Goal: Connect with others: Connect with others

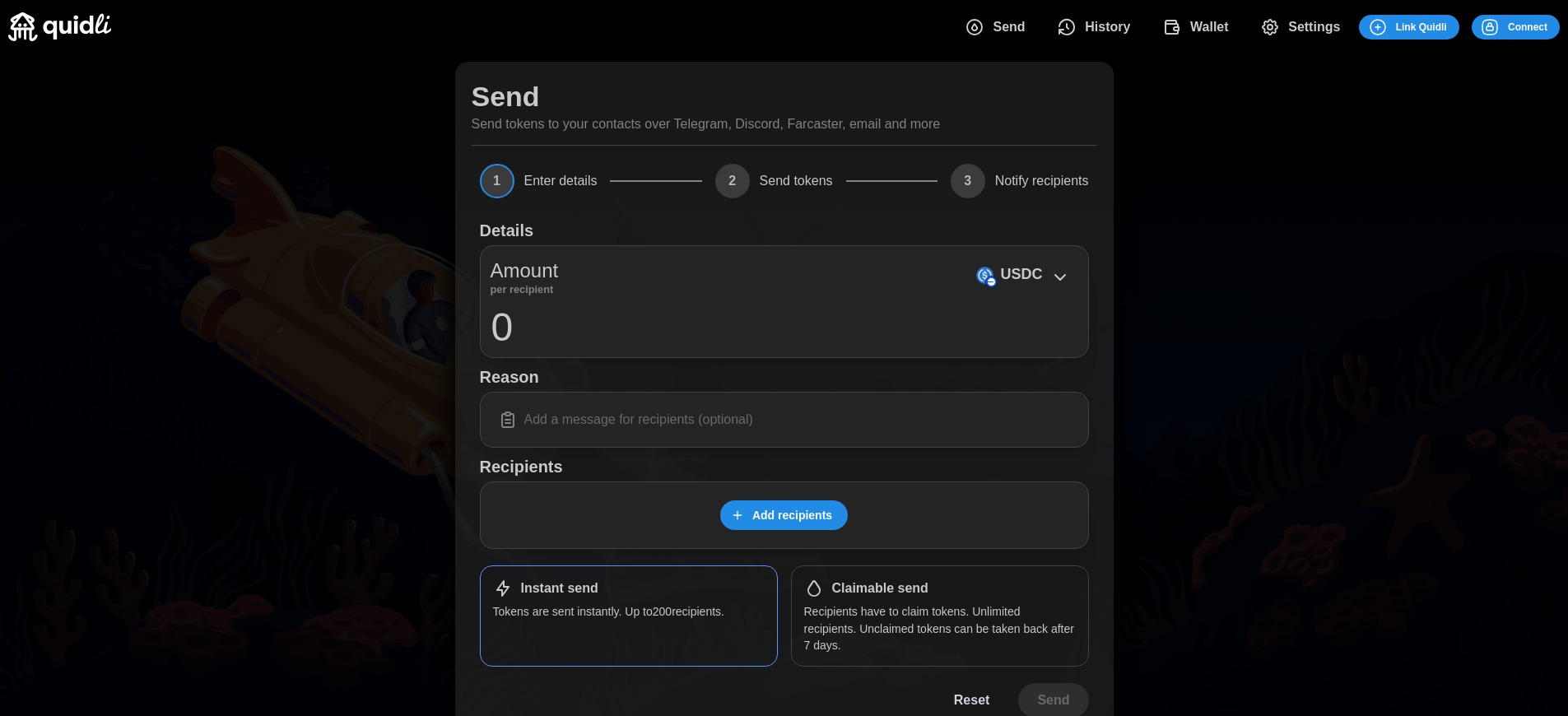
click at [1527, 26] on span "Connect" at bounding box center [1528, 27] width 40 height 23
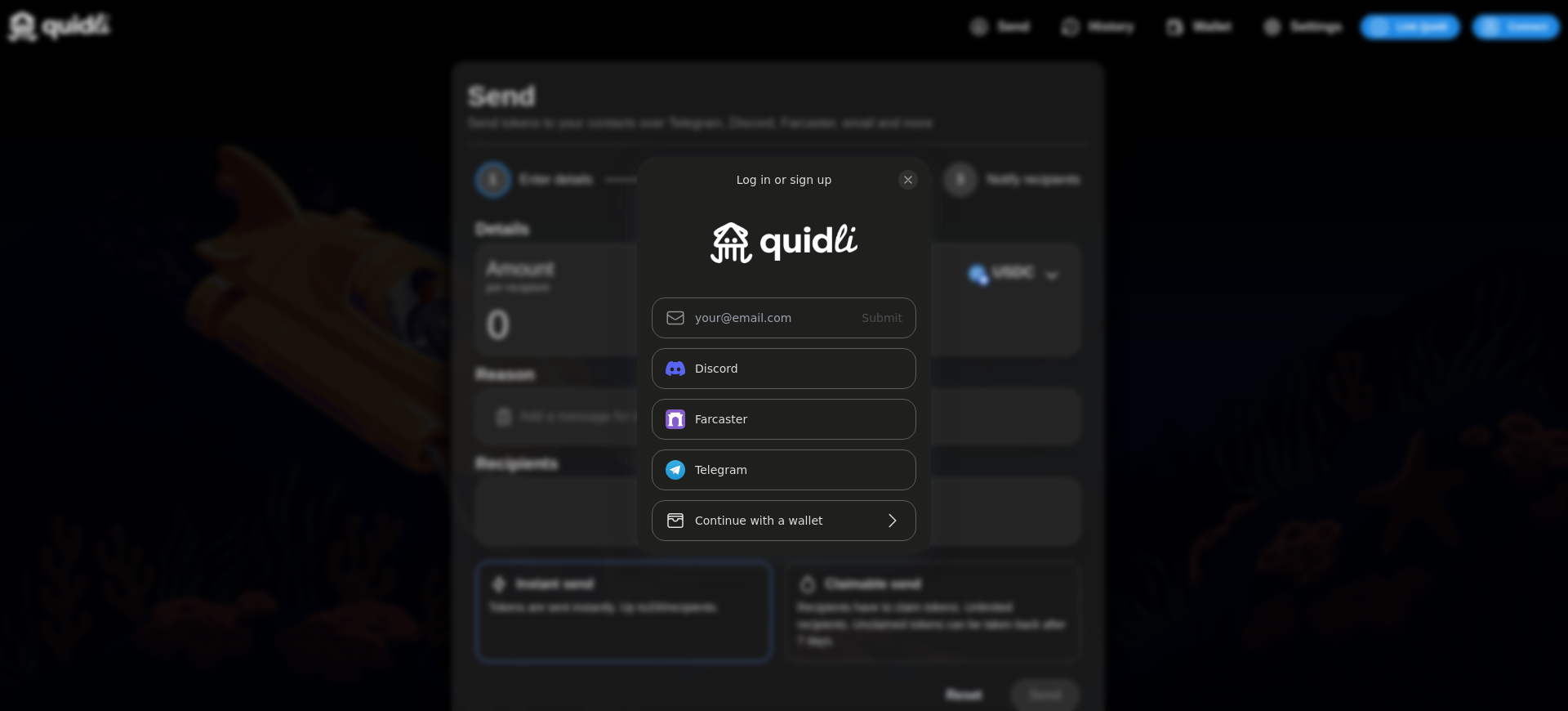
click at [1528, 26] on div "Log in or sign up Submit Continue with Email Discord Farcaster Telegram_logo Te…" at bounding box center [784, 355] width 1568 height 711
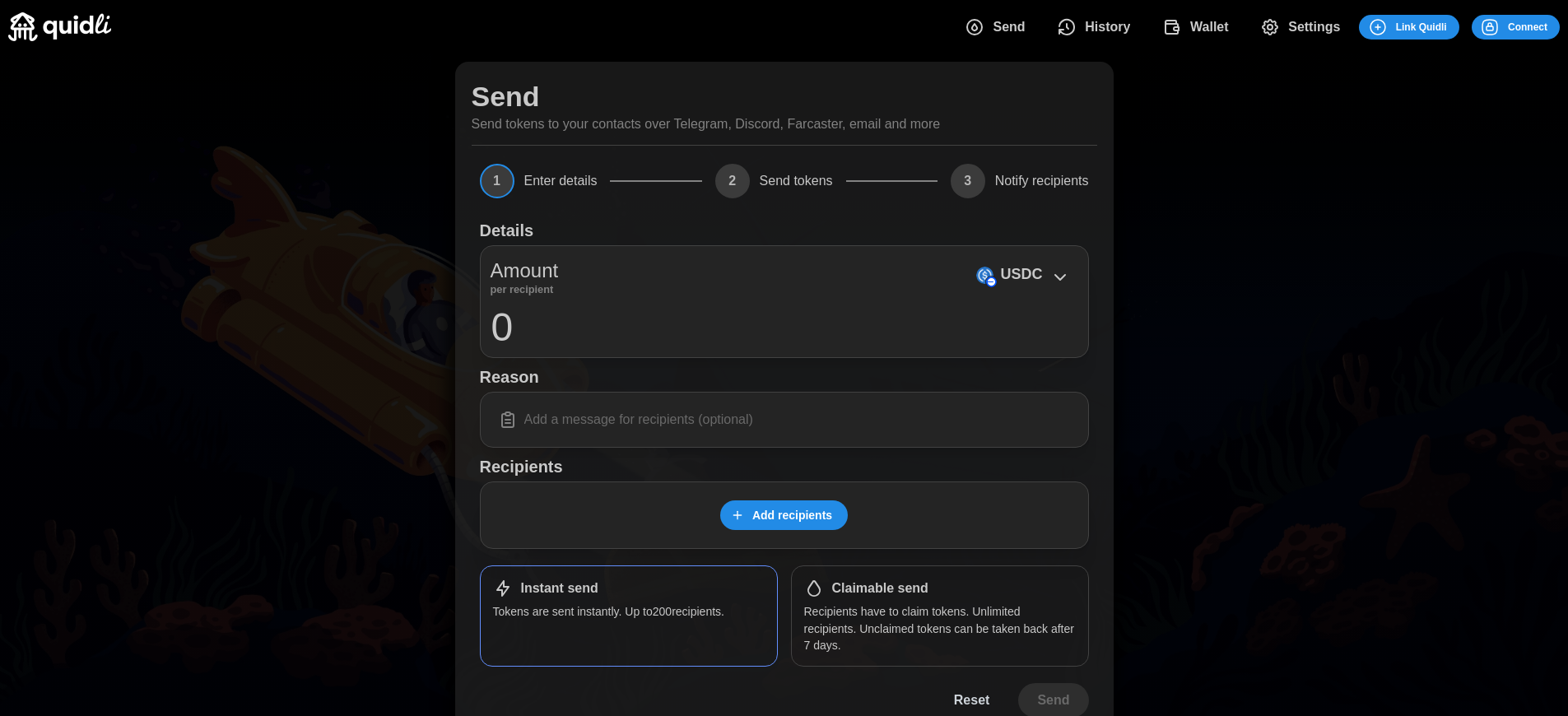
click at [1527, 26] on span "Connect" at bounding box center [1528, 27] width 40 height 23
click at [1540, 26] on div "Log in or sign up Submit Continue with Email Discord Farcaster Telegram_logo Te…" at bounding box center [790, 358] width 1580 height 716
click at [1527, 26] on span "Connect" at bounding box center [1528, 27] width 40 height 23
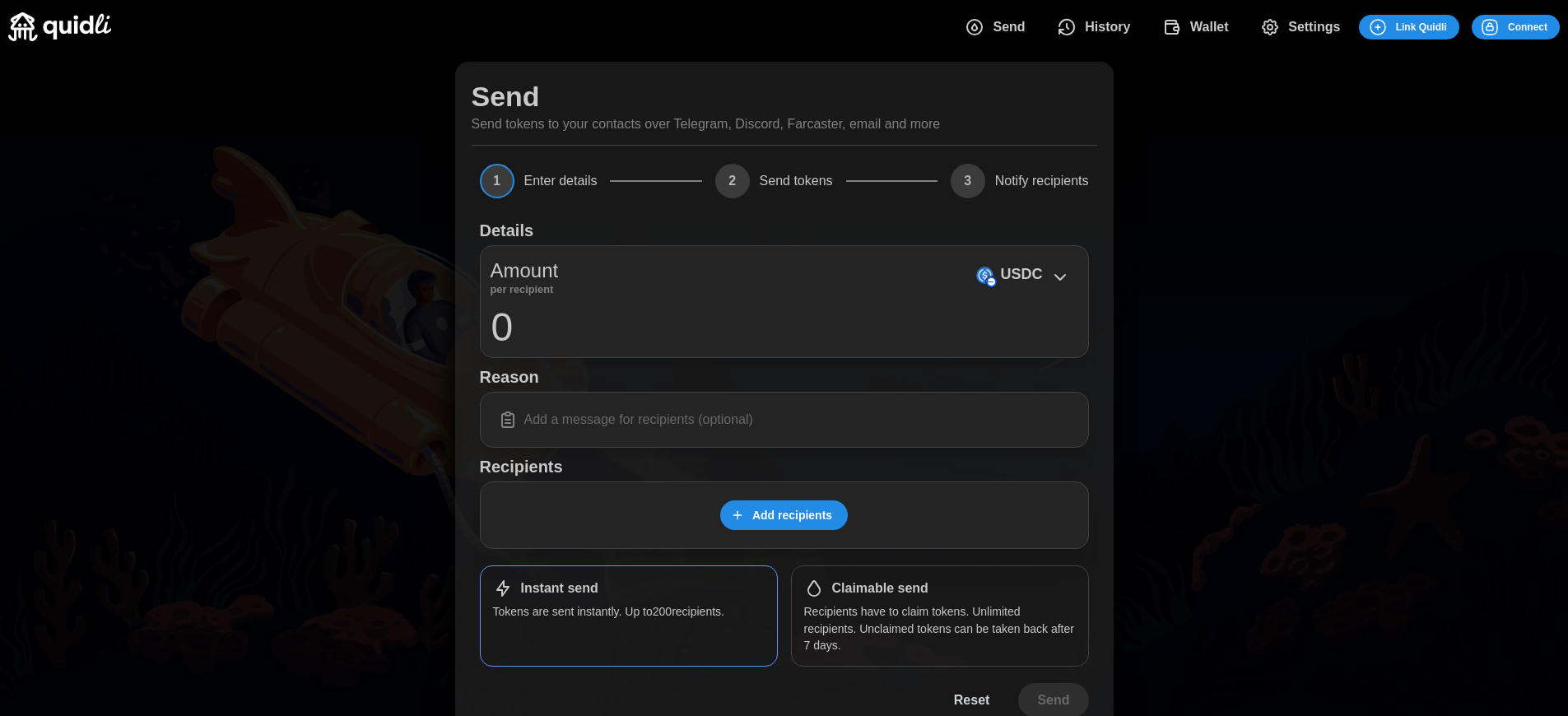
click at [880, 588] on h1 "Claimable send" at bounding box center [880, 588] width 96 height 17
click at [1527, 26] on span "Connect" at bounding box center [1528, 27] width 40 height 23
click at [1540, 26] on div "Log in or sign up Submit Continue with Email Discord Farcaster Telegram_logo Te…" at bounding box center [784, 358] width 1568 height 716
click at [1540, 26] on div "Log in or sign up Submit Continue with Email Discord Farcaster Telegram_logo Te…" at bounding box center [790, 358] width 1580 height 716
click at [1527, 26] on span "Connect" at bounding box center [1528, 27] width 40 height 23
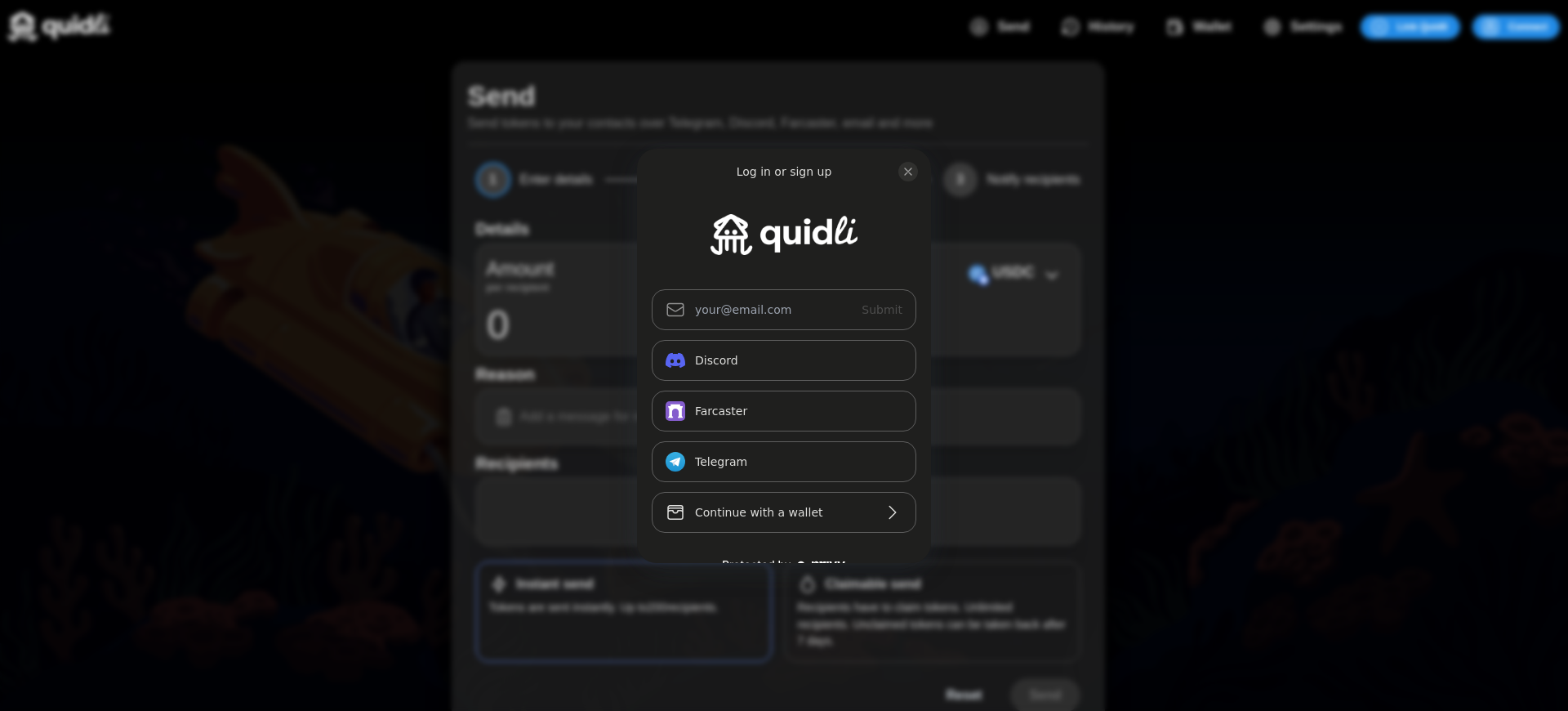
click at [873, 584] on div "Log in or sign up Submit Continue with Email Discord Farcaster Telegram_logo Te…" at bounding box center [784, 355] width 1568 height 711
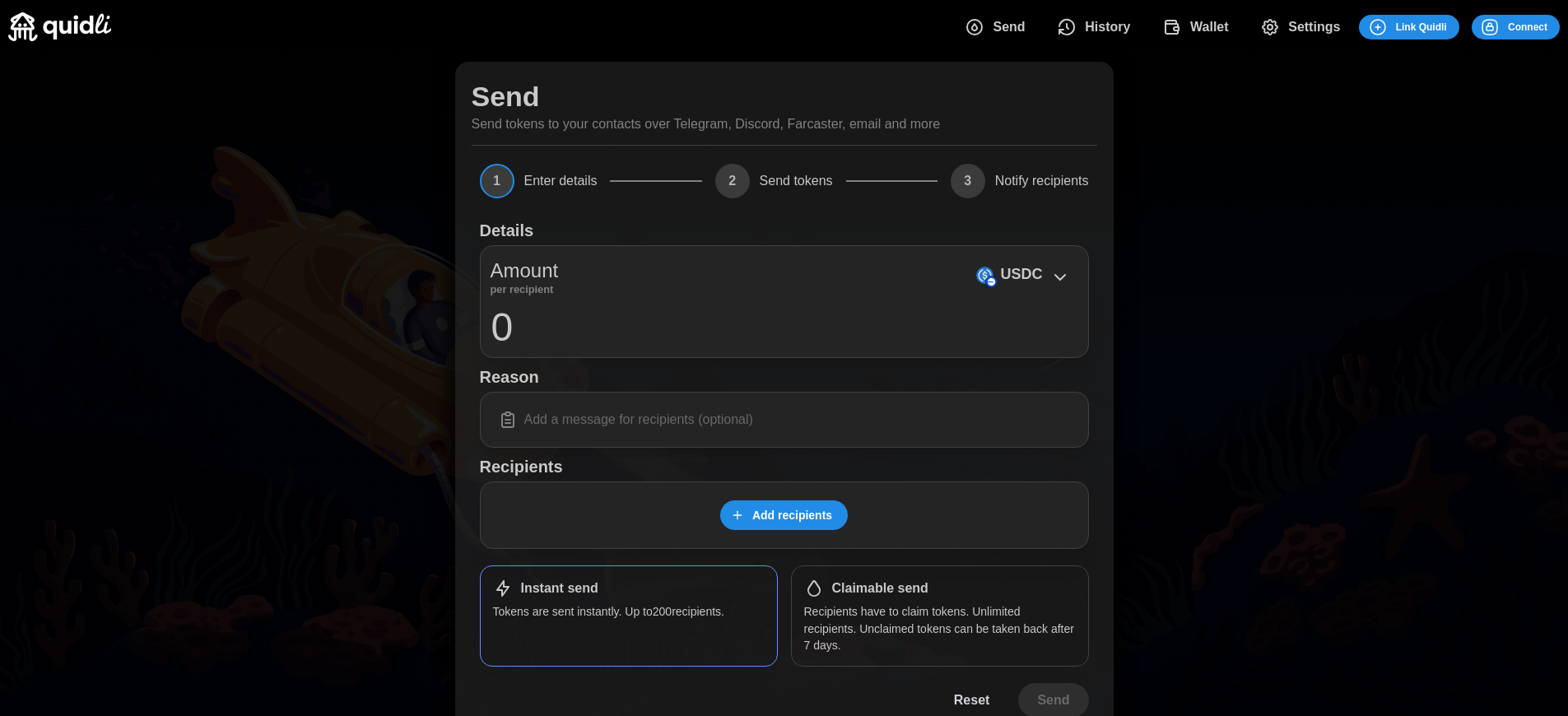
click at [1527, 26] on span "Connect" at bounding box center [1528, 27] width 40 height 23
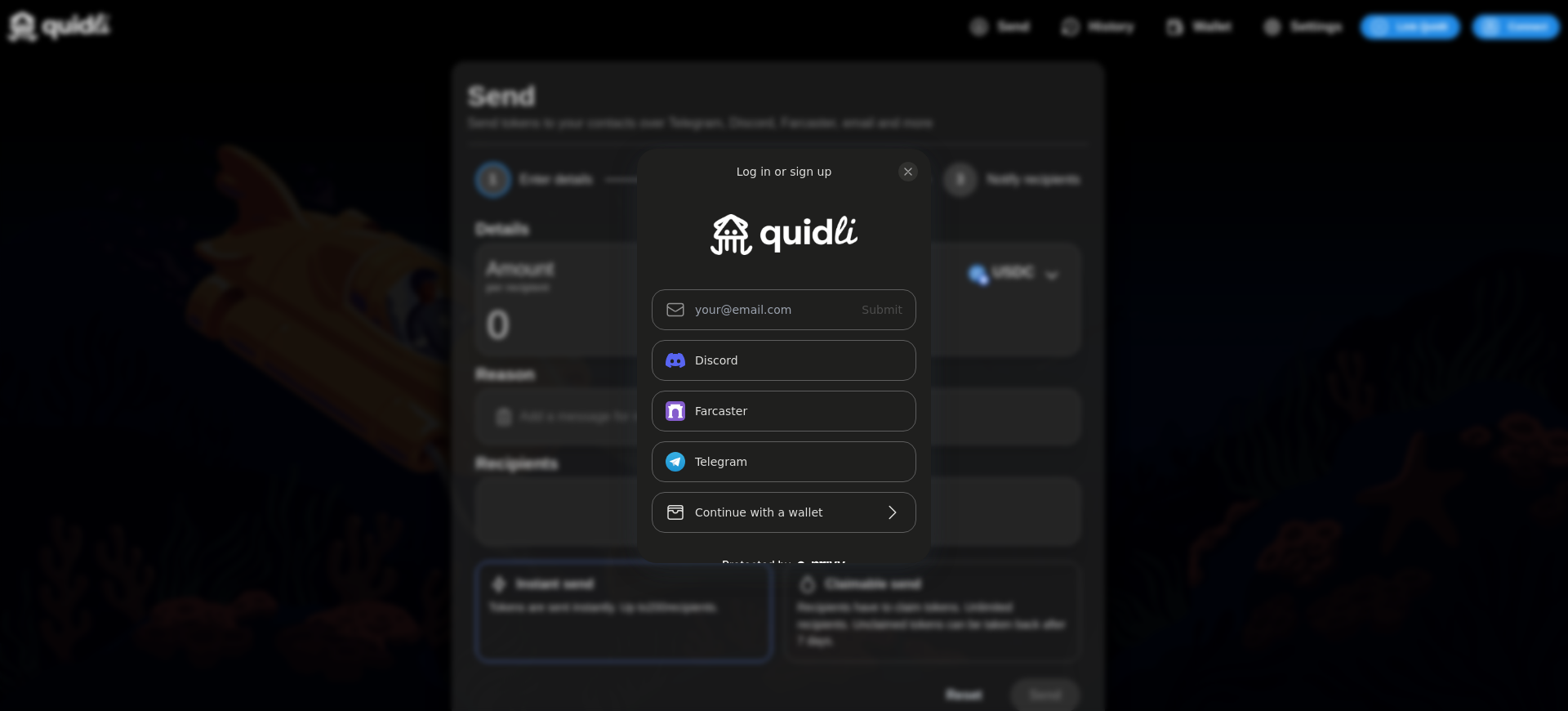
click at [873, 584] on div "Log in or sign up Submit Continue with Email Discord Farcaster Telegram_logo Te…" at bounding box center [784, 355] width 1568 height 711
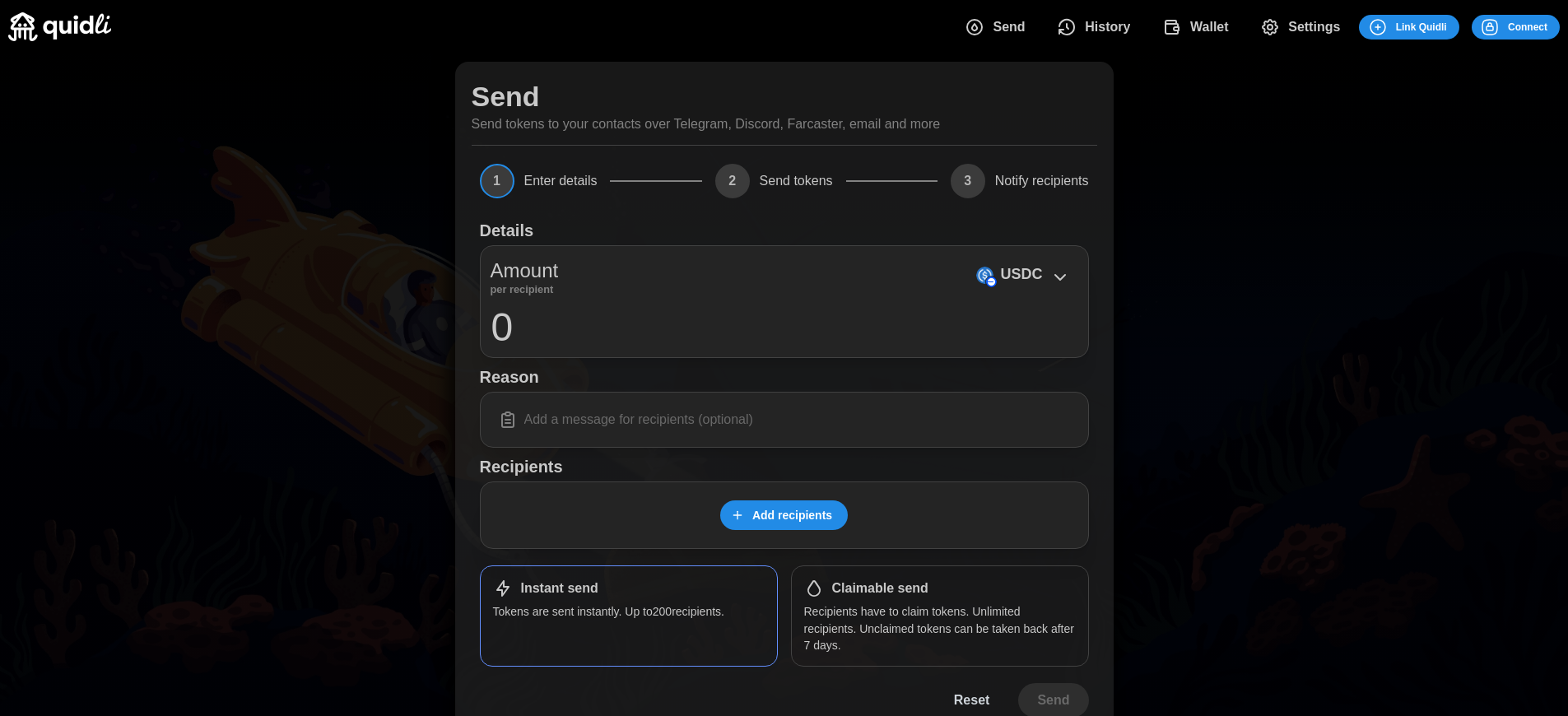
click at [880, 588] on h1 "Claimable send" at bounding box center [880, 588] width 96 height 17
click at [1527, 26] on span "Connect" at bounding box center [1528, 27] width 40 height 23
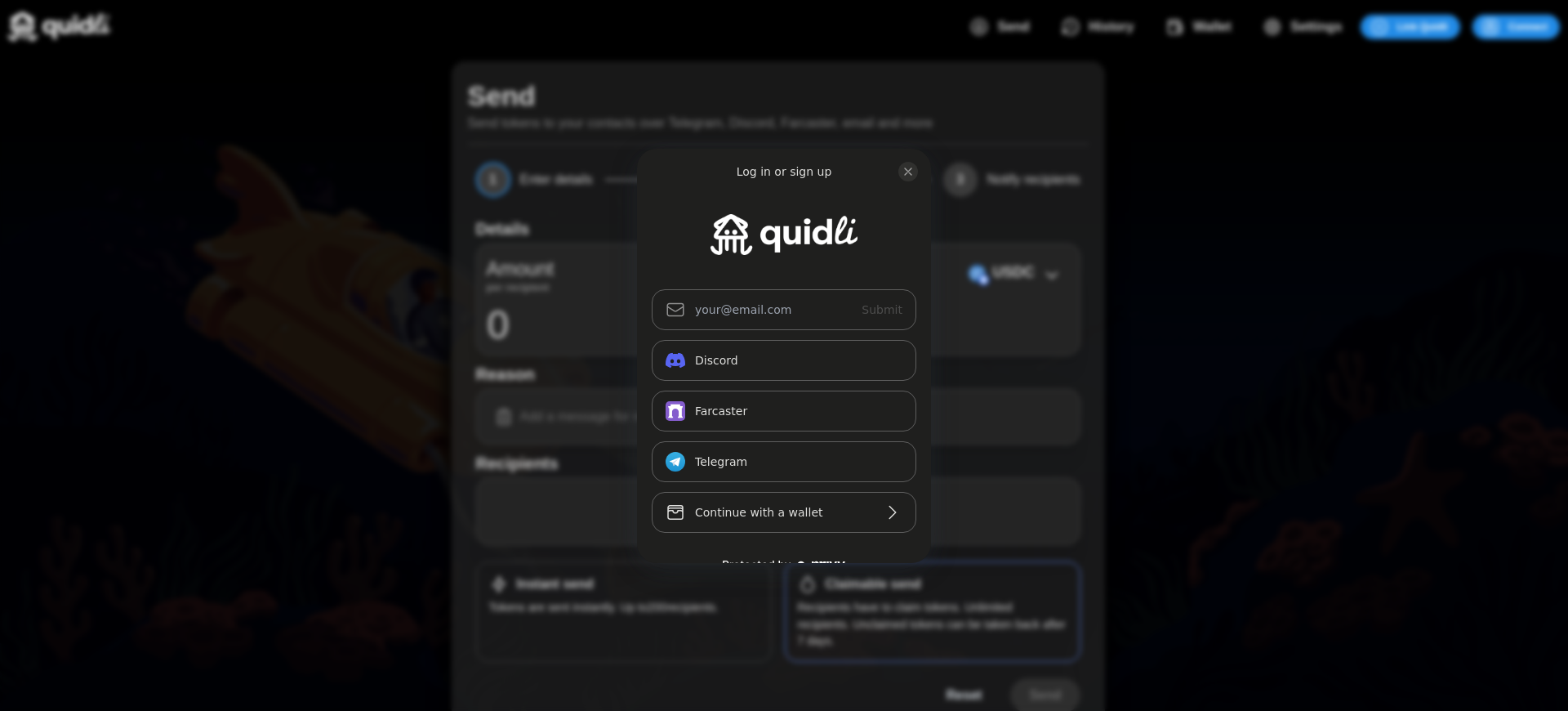
click at [873, 584] on div "Log in or sign up Submit Continue with Email Discord Farcaster Telegram_logo Te…" at bounding box center [784, 355] width 1568 height 711
